Goal: Transaction & Acquisition: Purchase product/service

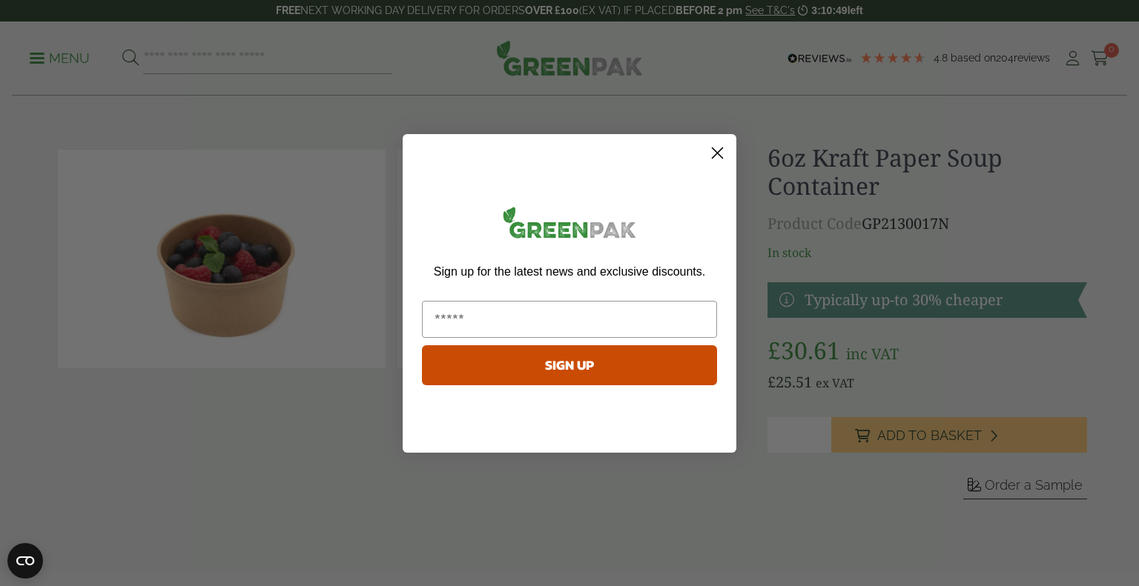
click at [715, 149] on circle "Close dialog" at bounding box center [717, 152] width 24 height 24
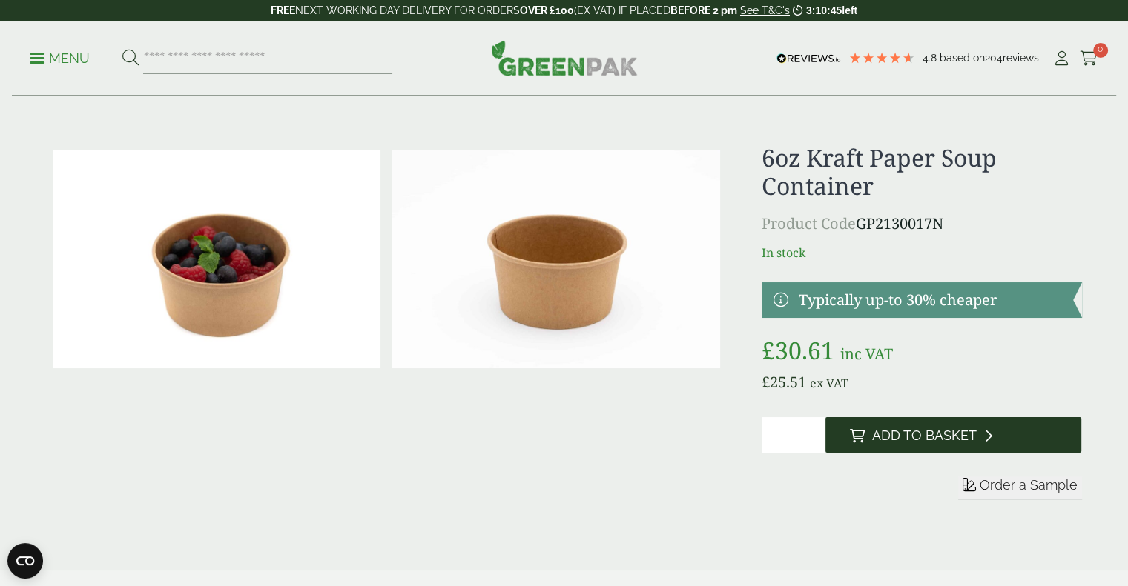
click at [875, 436] on span "Add to Basket" at bounding box center [923, 436] width 105 height 16
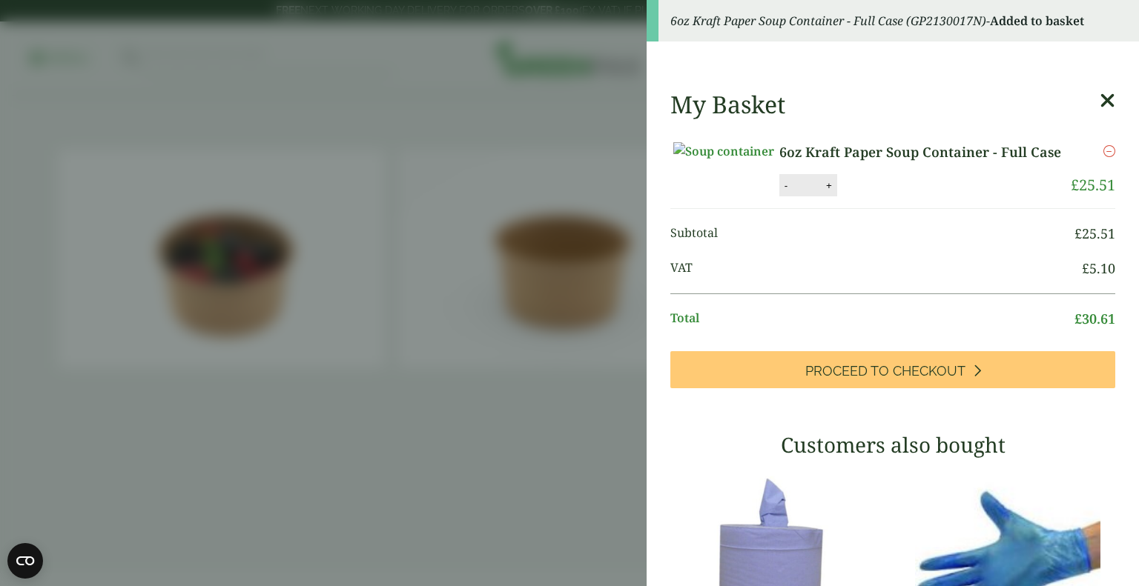
click at [604, 512] on aside "6oz Kraft Paper Soup Container - Full Case (GP2130017N) - Added to basket My Ba…" at bounding box center [569, 293] width 1139 height 586
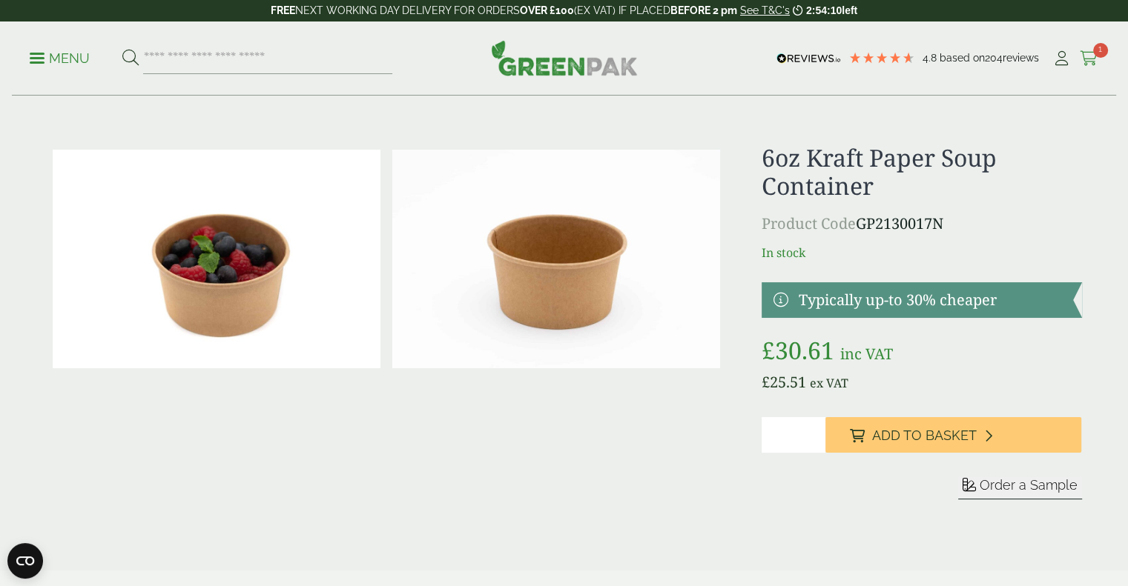
click at [1089, 58] on icon at bounding box center [1088, 58] width 19 height 15
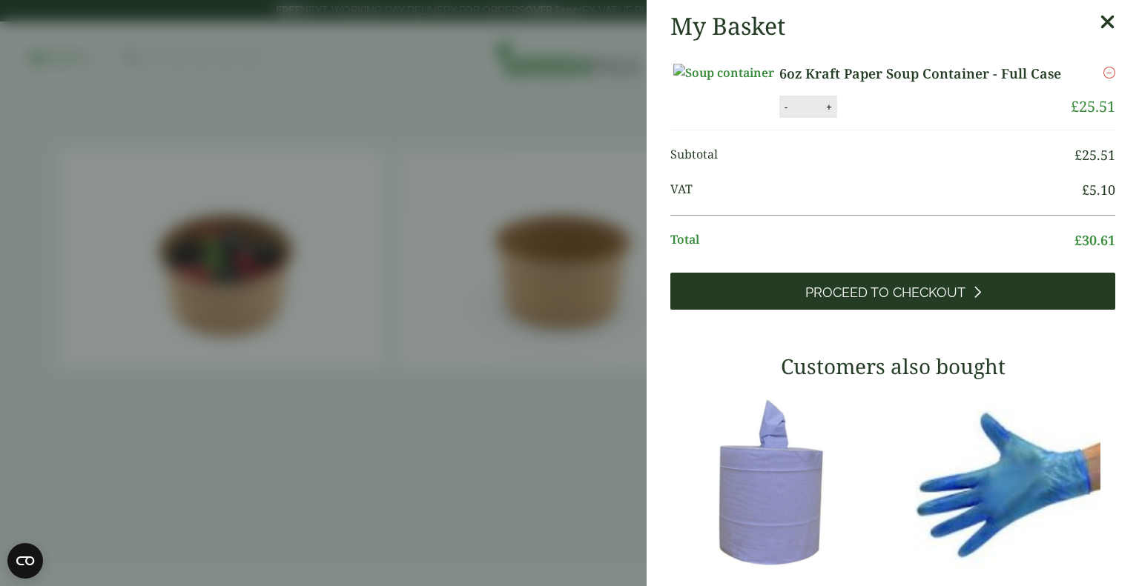
click at [884, 301] on span "Proceed to Checkout" at bounding box center [885, 293] width 160 height 16
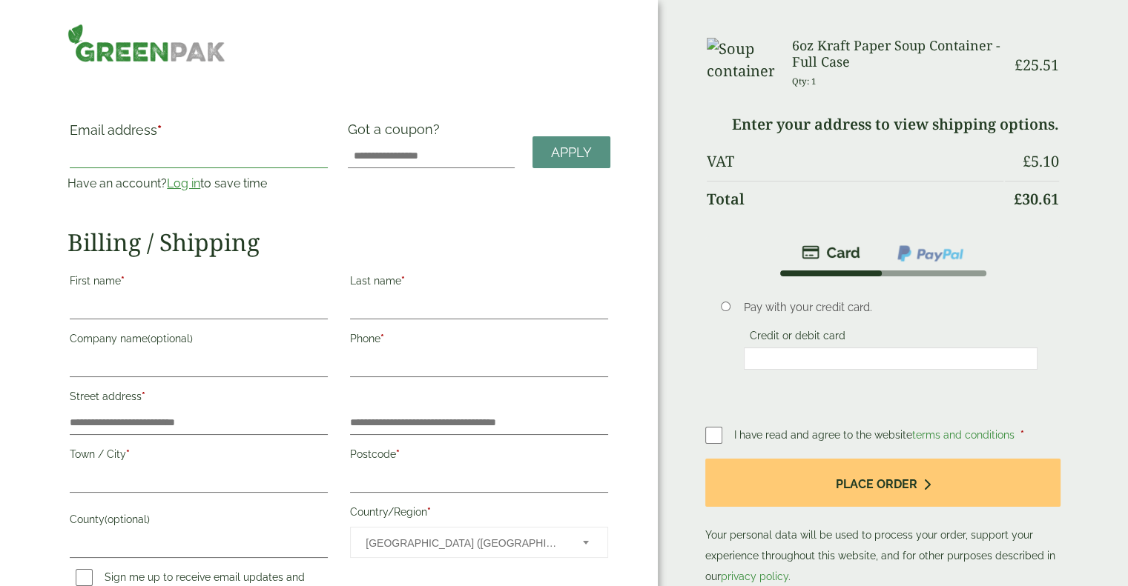
click at [153, 153] on input "Email address *" at bounding box center [199, 157] width 258 height 24
type input "**********"
